Goal: Transaction & Acquisition: Book appointment/travel/reservation

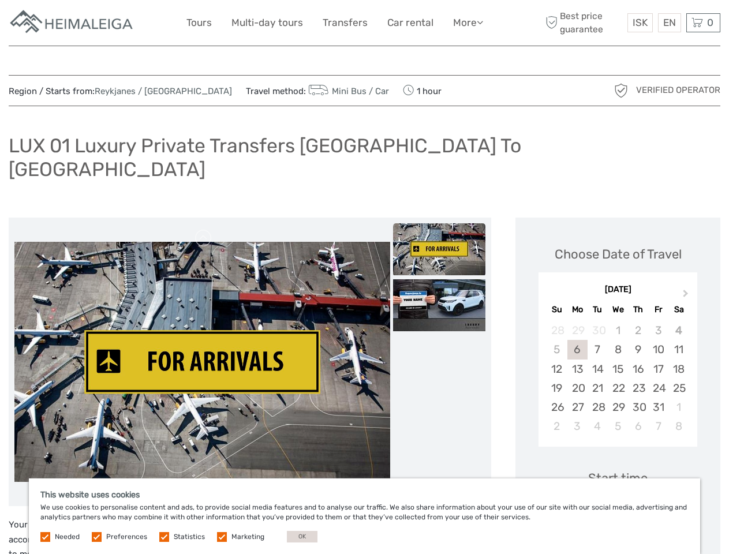
click at [467, 23] on link "More" at bounding box center [468, 22] width 30 height 17
click at [481, 22] on icon at bounding box center [480, 22] width 6 height 10
click at [639, 23] on span "ISK" at bounding box center [639, 23] width 15 height 12
click at [669, 23] on div "EN English Español Deutsch" at bounding box center [669, 22] width 23 height 19
click at [703, 23] on div "0 Items Total 0 ISK Checkout The shopping cart is empty." at bounding box center [703, 22] width 34 height 19
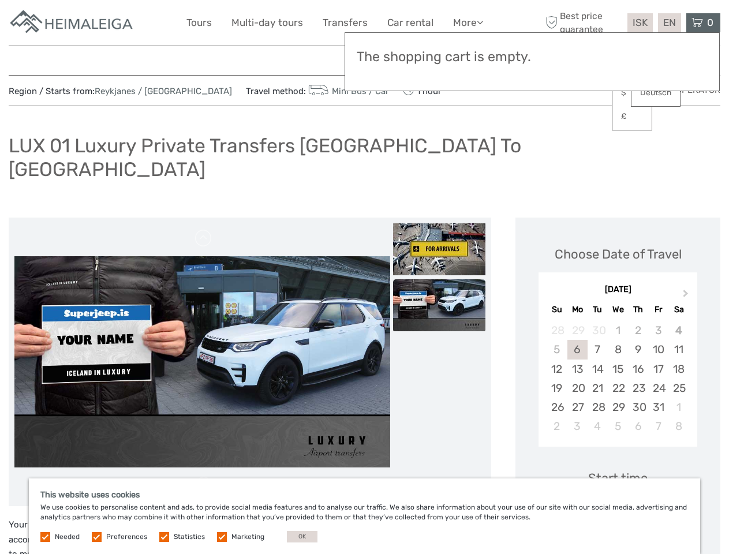
click at [202, 339] on img at bounding box center [202, 361] width 376 height 211
click at [204, 229] on link at bounding box center [203, 238] width 18 height 18
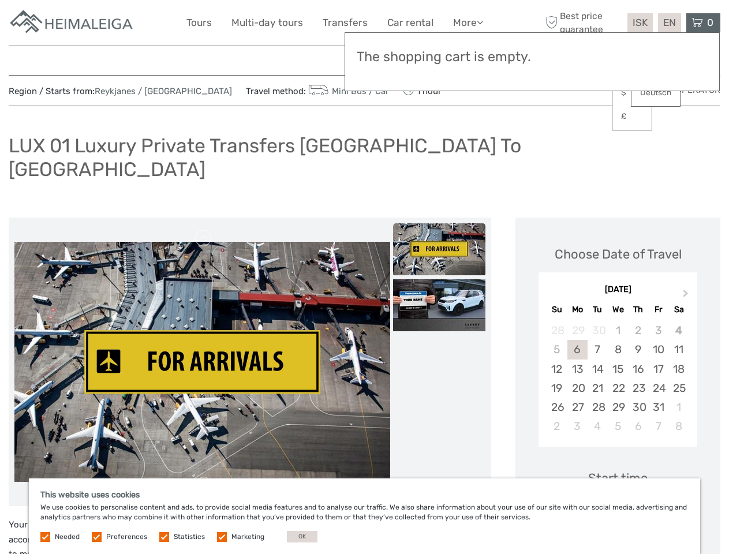
click at [204, 476] on link at bounding box center [203, 485] width 18 height 18
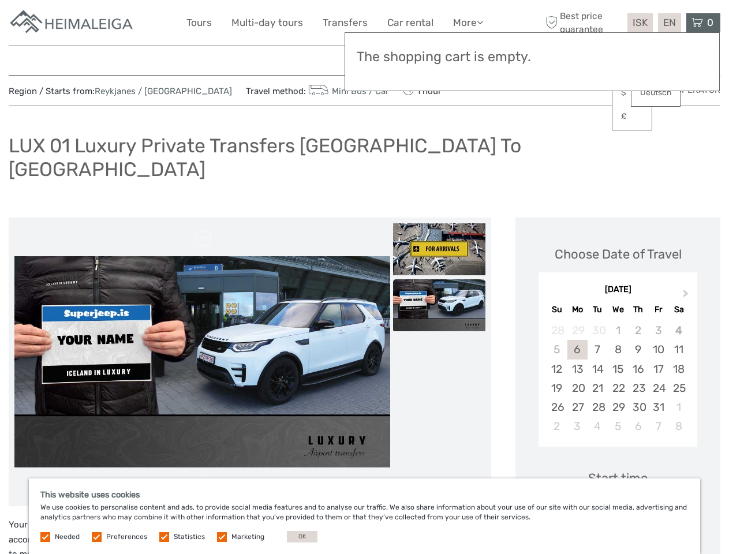
click at [439, 226] on img at bounding box center [439, 249] width 92 height 52
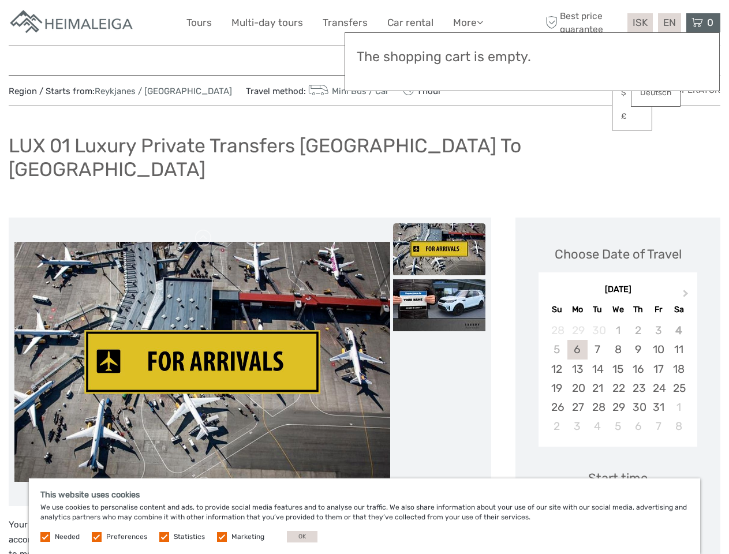
click at [439, 282] on img at bounding box center [439, 305] width 92 height 52
